Goal: Transaction & Acquisition: Download file/media

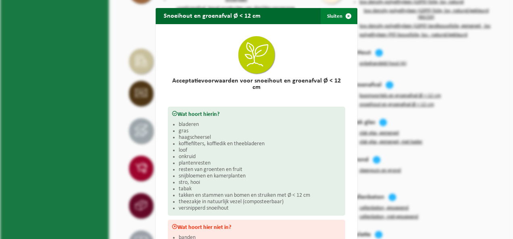
click at [344, 15] on span "button" at bounding box center [348, 16] width 16 height 16
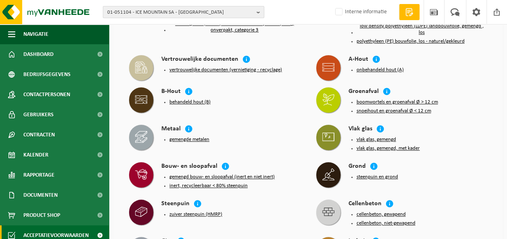
click at [165, 15] on span "01-051104 - ICE MOUNTAIN SA - COMINES" at bounding box center [180, 12] width 146 height 12
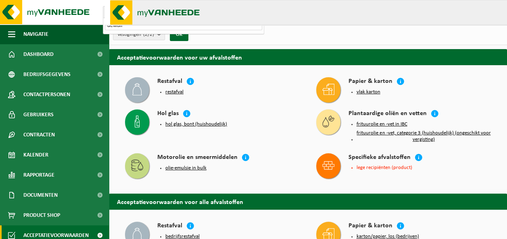
click at [235, 30] on input "dewulf" at bounding box center [183, 25] width 157 height 10
type input "dewulf"
click at [318, 38] on div "Vestigingen (2/2) Alles selecteren Alles deselecteren Actieve selecteren ICE MO…" at bounding box center [308, 34] width 398 height 21
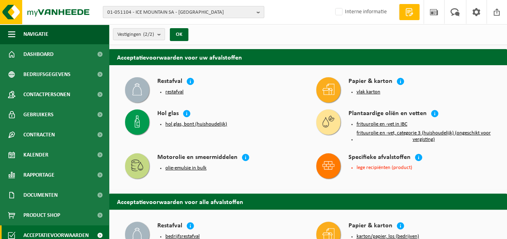
click at [246, 8] on span "01-051104 - ICE MOUNTAIN SA - COMINES" at bounding box center [180, 12] width 146 height 12
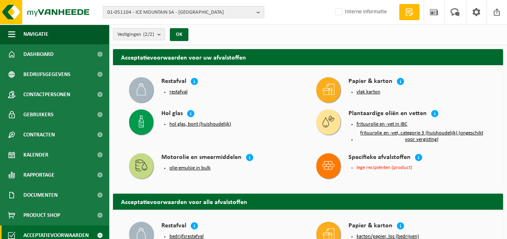
click at [246, 8] on span "01-051104 - ICE MOUNTAIN SA - COMINES" at bounding box center [180, 12] width 146 height 12
click at [253, 12] on span "01-051104 - ICE MOUNTAIN SA - COMINES" at bounding box center [180, 12] width 146 height 12
click at [257, 12] on b "button" at bounding box center [259, 11] width 7 height 11
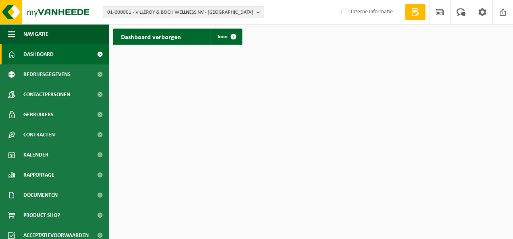
click at [259, 15] on b "button" at bounding box center [259, 11] width 7 height 11
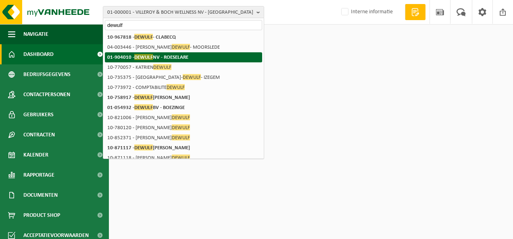
type input "dewulf"
click at [184, 56] on strong "01-904010 - DEWULF NV - [GEOGRAPHIC_DATA]" at bounding box center [147, 57] width 81 height 6
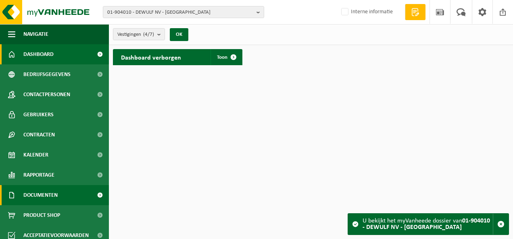
click at [55, 192] on span "Documenten" at bounding box center [40, 195] width 34 height 20
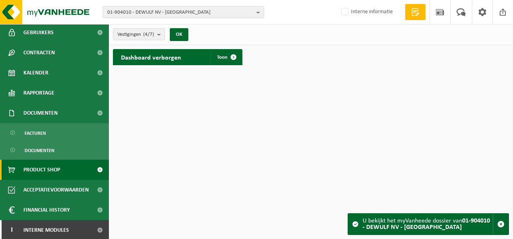
scroll to position [83, 0]
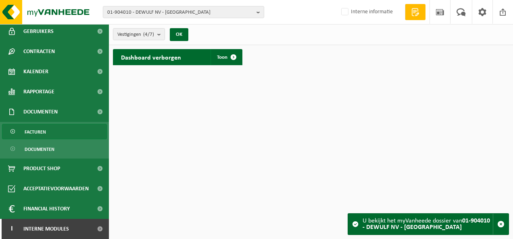
click at [39, 131] on span "Facturen" at bounding box center [35, 132] width 21 height 15
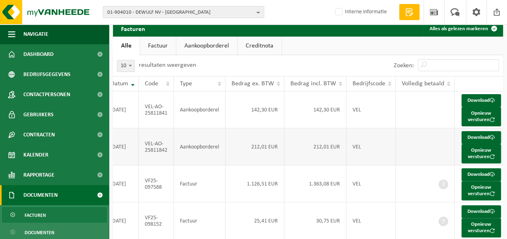
scroll to position [40, 0]
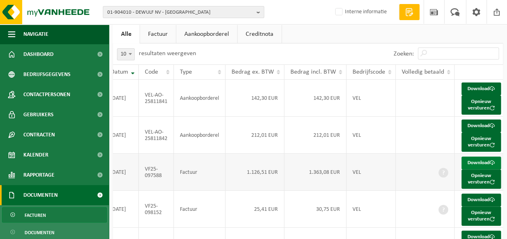
click at [480, 170] on link "Download" at bounding box center [480, 163] width 39 height 13
